Goal: Task Accomplishment & Management: Manage account settings

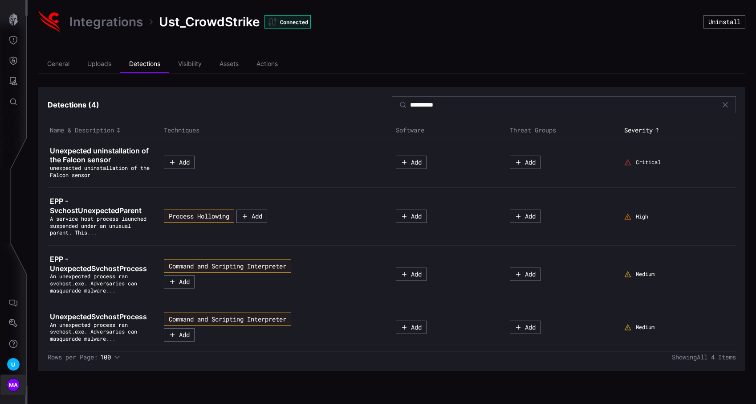
click at [22, 389] on button "MA" at bounding box center [13, 384] width 26 height 20
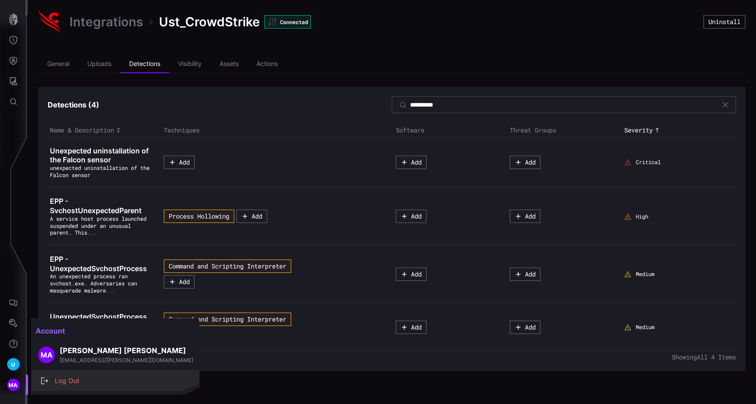
click at [81, 386] on div "Log Out" at bounding box center [119, 380] width 139 height 11
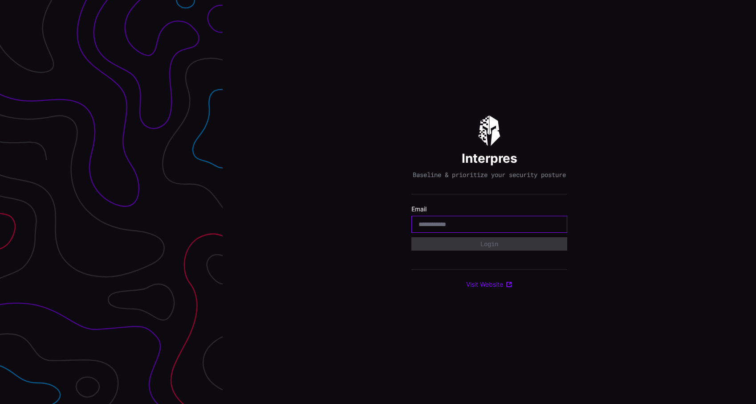
click at [457, 228] on input "email" at bounding box center [490, 224] width 142 height 8
type input "**********"
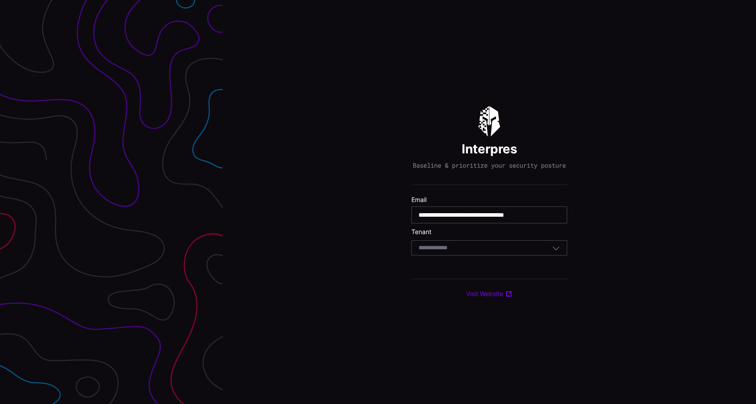
click at [469, 252] on div "Select Tenant" at bounding box center [486, 248] width 134 height 8
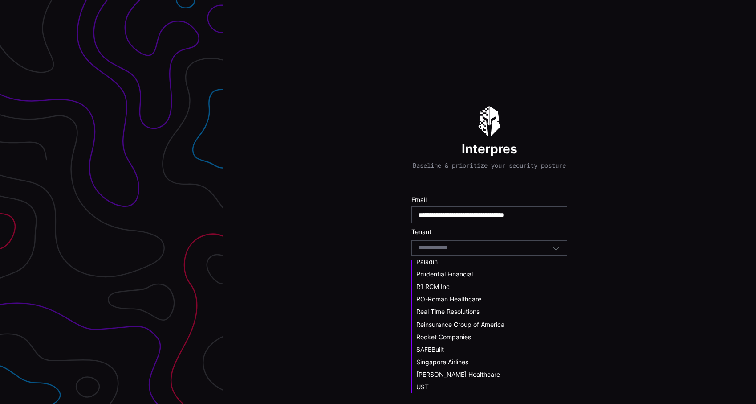
scroll to position [441, 0]
click at [451, 335] on span "Rocket Companies" at bounding box center [443, 336] width 55 height 8
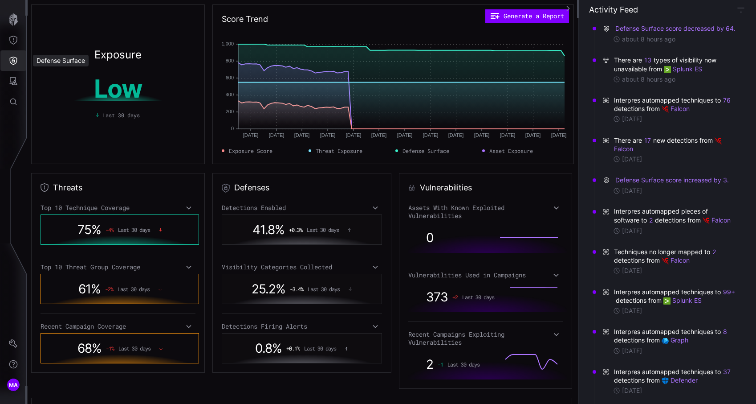
click at [10, 64] on icon "Defense Surface" at bounding box center [13, 60] width 9 height 9
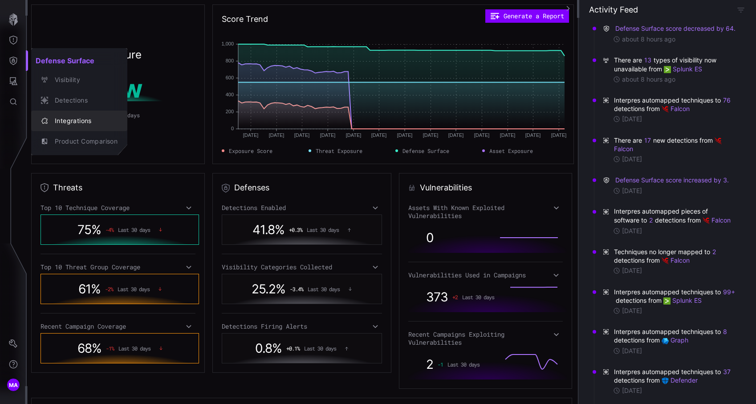
click at [52, 113] on button "Integrations" at bounding box center [79, 120] width 96 height 20
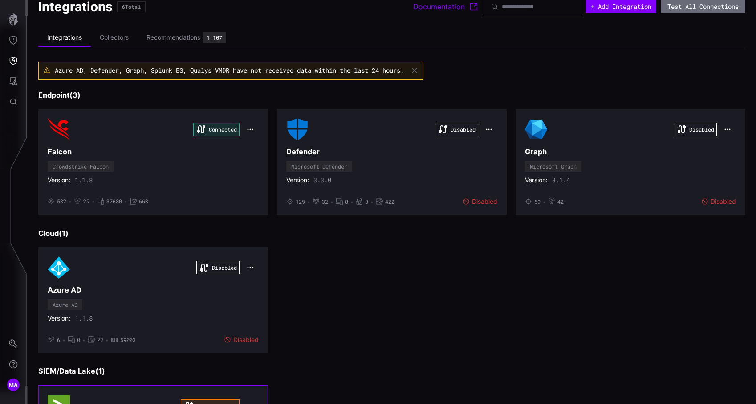
scroll to position [11, 0]
